Goal: Information Seeking & Learning: Learn about a topic

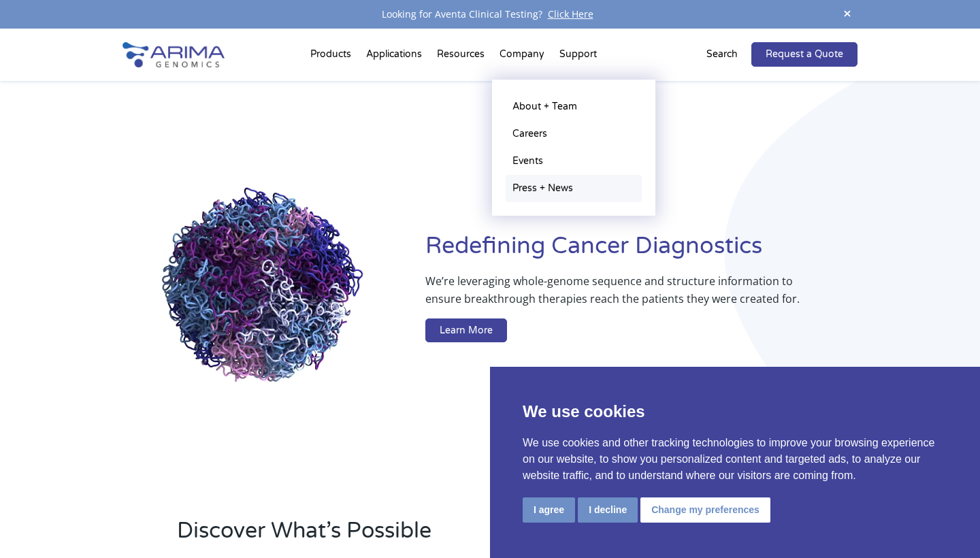
click at [536, 188] on link "Press + News" at bounding box center [574, 188] width 136 height 27
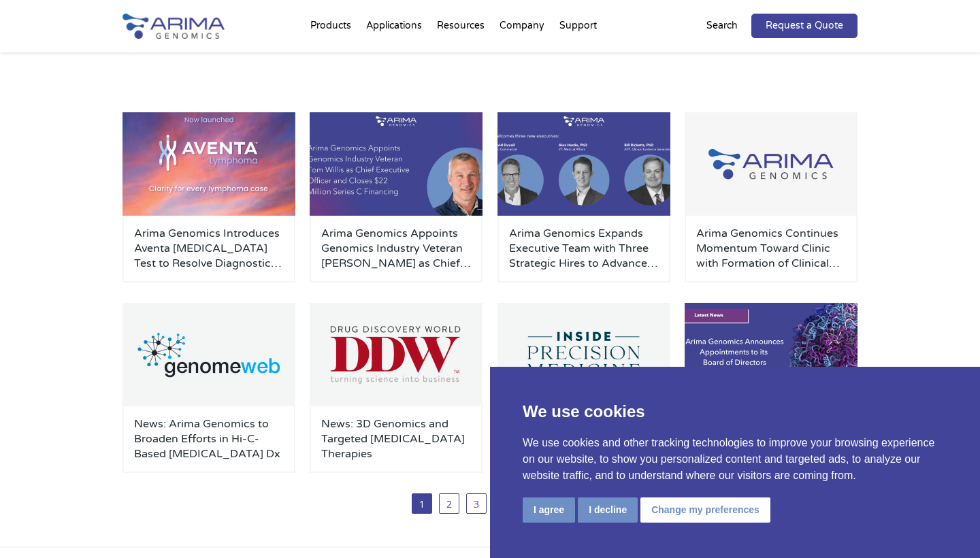
scroll to position [206, 0]
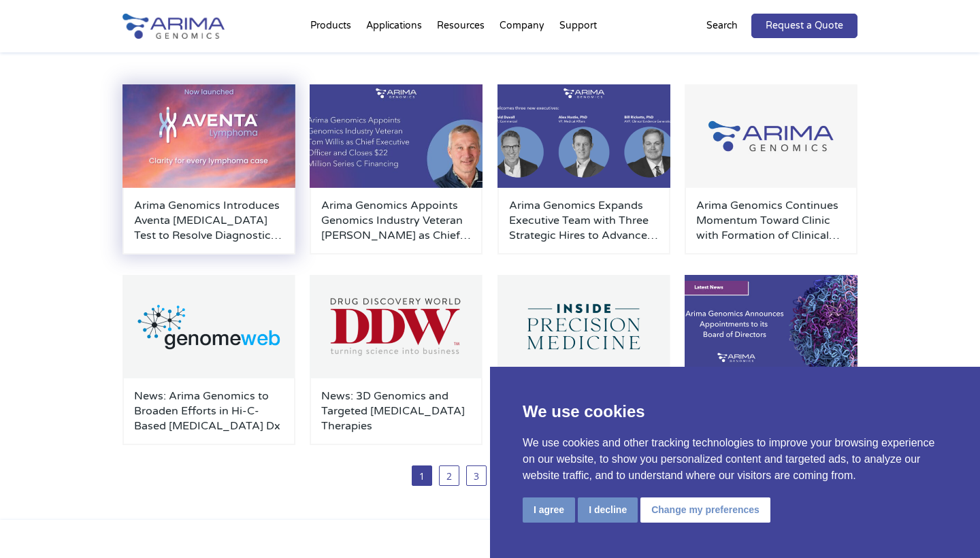
click at [207, 212] on h3 "Arima Genomics Introduces Aventa [MEDICAL_DATA] Test to Resolve Diagnostic Unce…" at bounding box center [209, 220] width 150 height 45
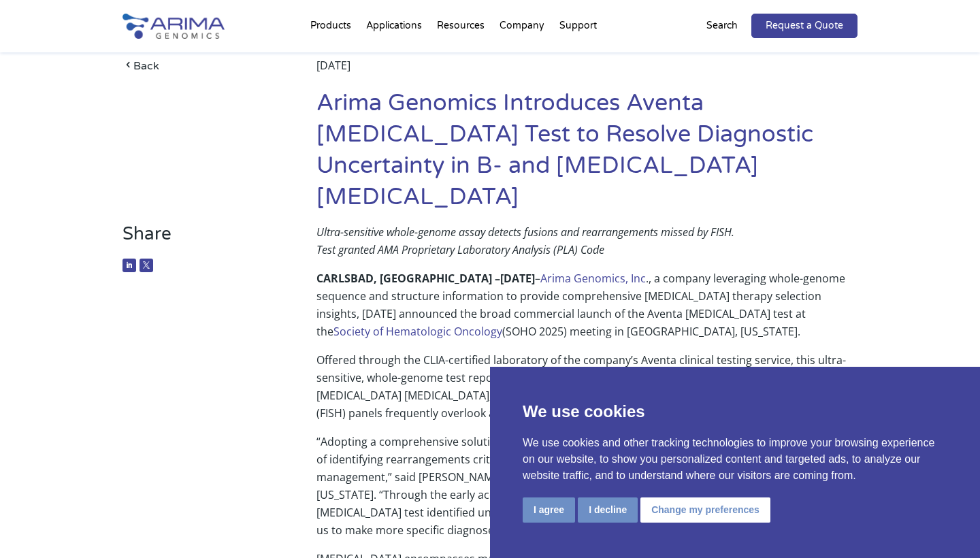
scroll to position [25, 0]
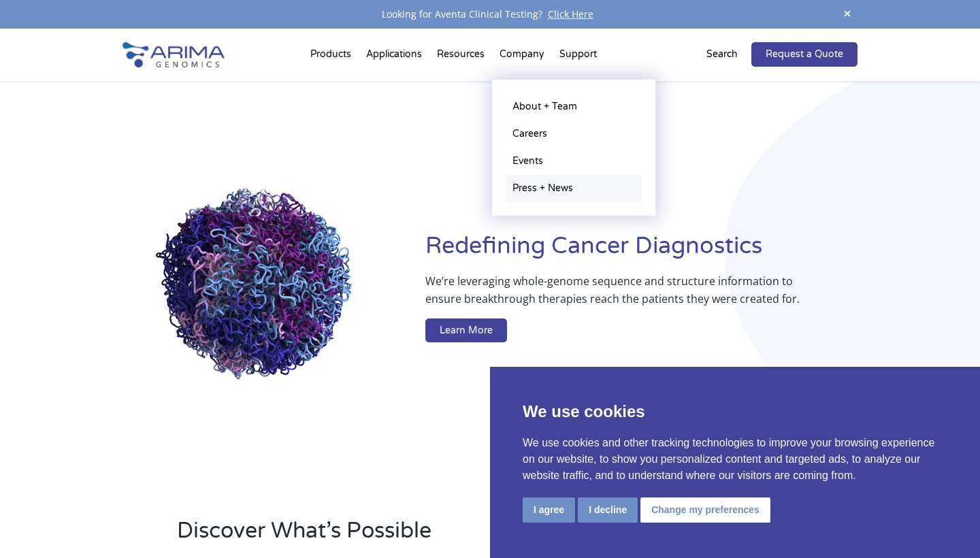
click at [546, 189] on link "Press + News" at bounding box center [574, 188] width 136 height 27
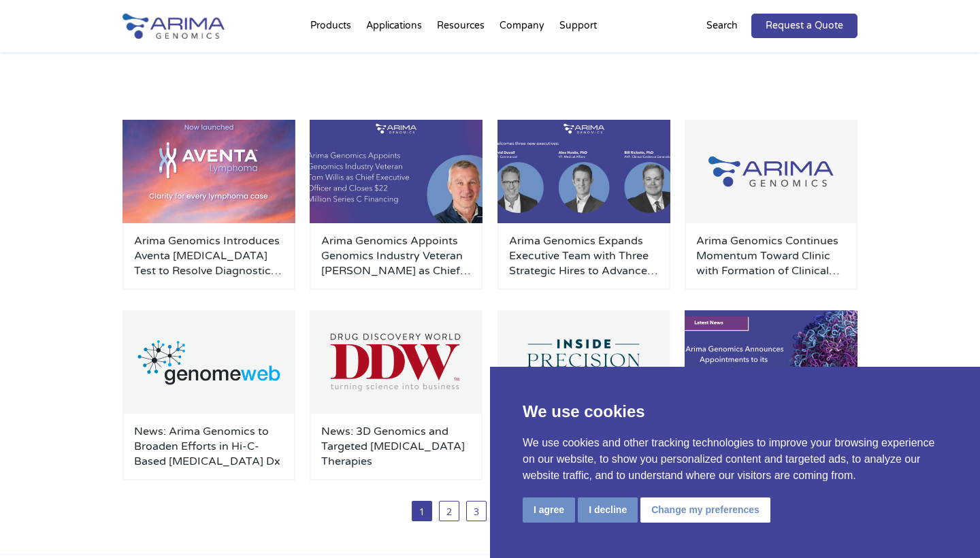
scroll to position [199, 0]
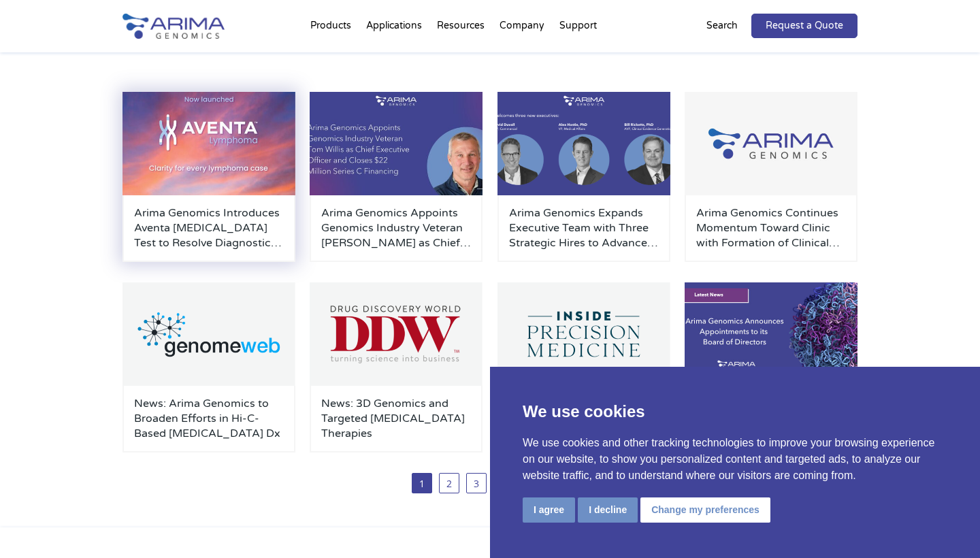
click at [161, 239] on h3 "Arima Genomics Introduces Aventa [MEDICAL_DATA] Test to Resolve Diagnostic Unce…" at bounding box center [209, 227] width 150 height 45
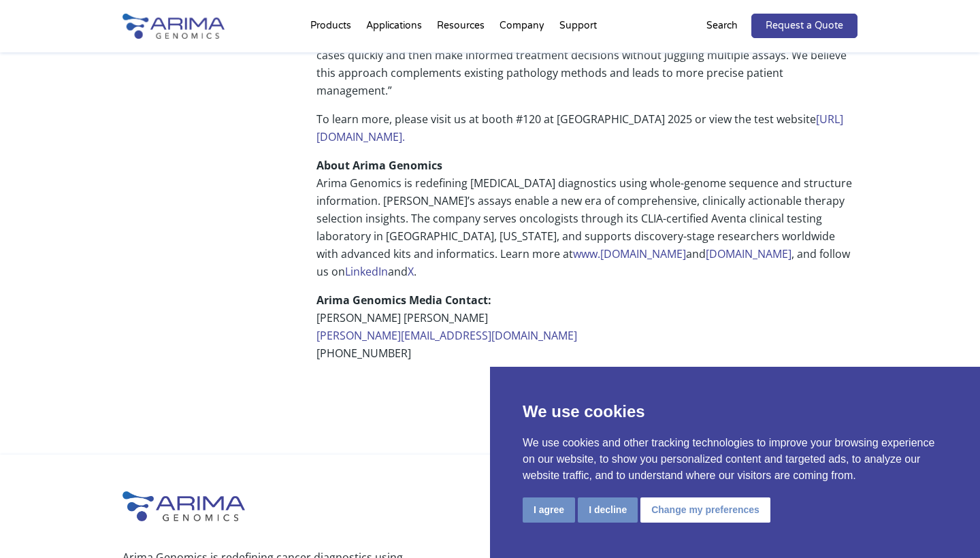
scroll to position [1036, 0]
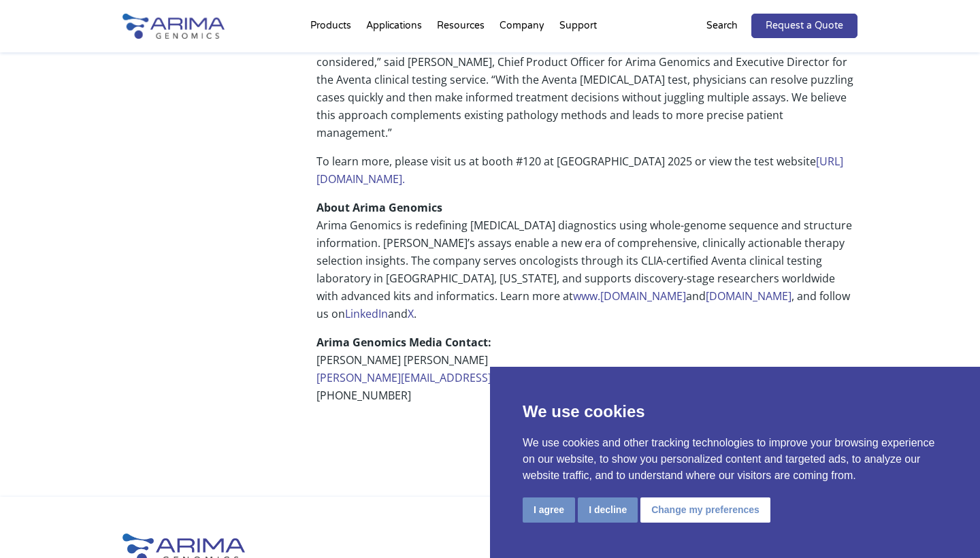
click at [388, 306] on link "LinkedIn" at bounding box center [366, 313] width 43 height 15
click at [414, 306] on link "X" at bounding box center [411, 313] width 6 height 15
click at [376, 370] on link "[PERSON_NAME][EMAIL_ADDRESS][DOMAIN_NAME]" at bounding box center [446, 377] width 261 height 15
drag, startPoint x: 484, startPoint y: 276, endPoint x: 308, endPoint y: 275, distance: 176.2
